Goal: Find specific page/section

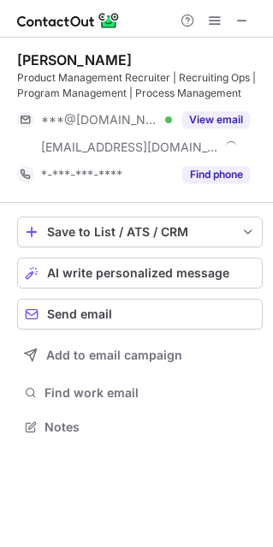
scroll to position [414, 272]
click at [246, 23] on span at bounding box center [242, 21] width 14 height 14
